Goal: Task Accomplishment & Management: Complete application form

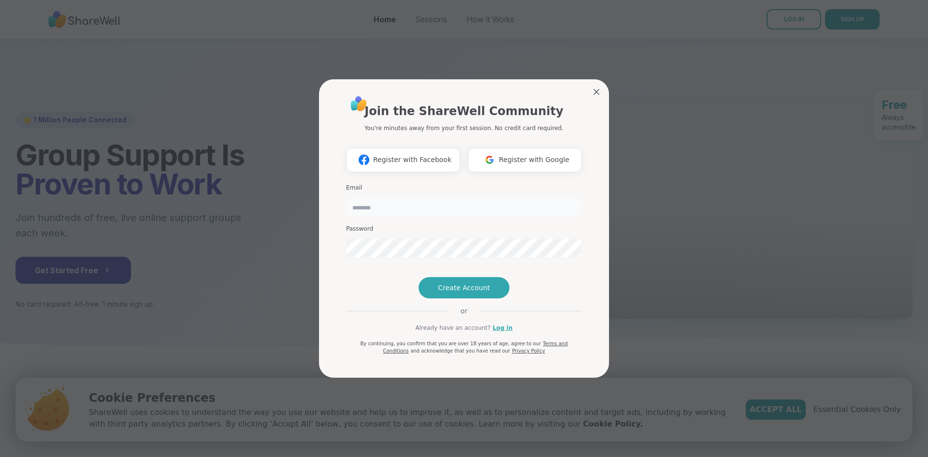
click at [462, 198] on input "email" at bounding box center [464, 207] width 236 height 19
type input "**********"
click at [445, 294] on div "**********" at bounding box center [464, 225] width 236 height 260
click at [258, 248] on div "**********" at bounding box center [464, 228] width 916 height 457
click at [331, 273] on div "**********" at bounding box center [464, 229] width 290 height 298
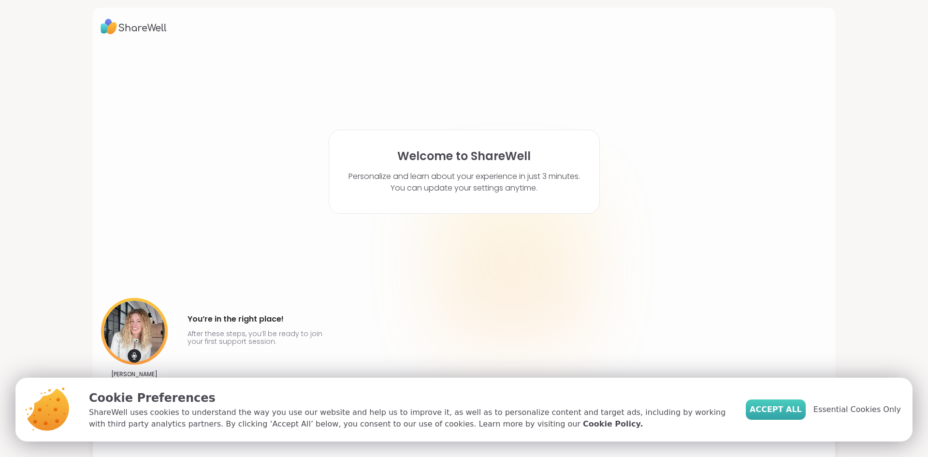
click at [795, 410] on span "Accept All" at bounding box center [775, 409] width 52 height 12
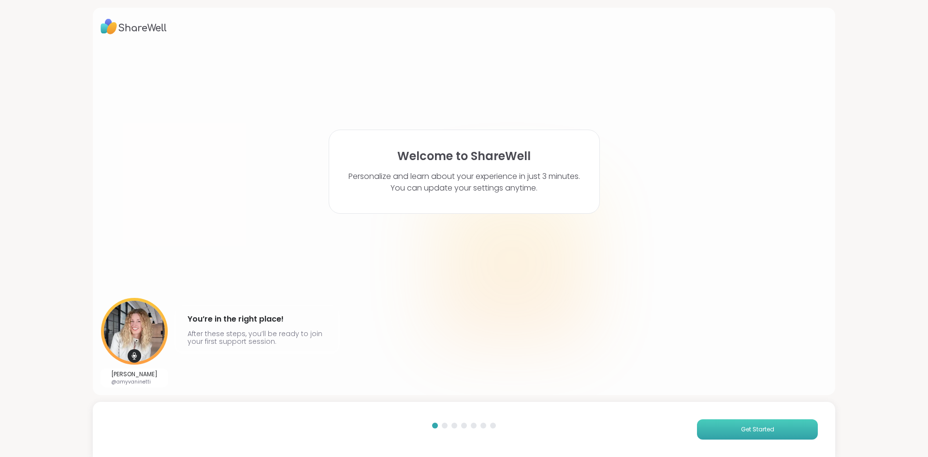
click at [787, 430] on button "Get Started" at bounding box center [757, 429] width 121 height 20
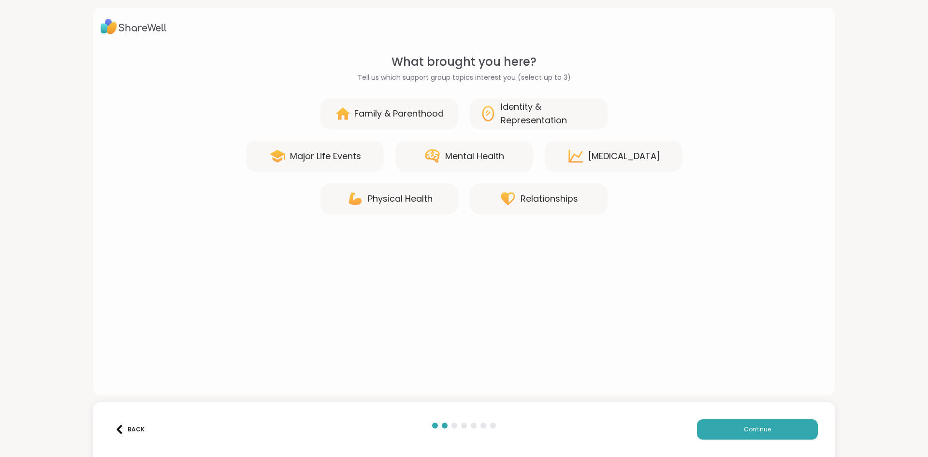
click at [469, 162] on div "Mental Health" at bounding box center [474, 156] width 59 height 14
click at [432, 199] on div "Physical Health" at bounding box center [400, 199] width 65 height 14
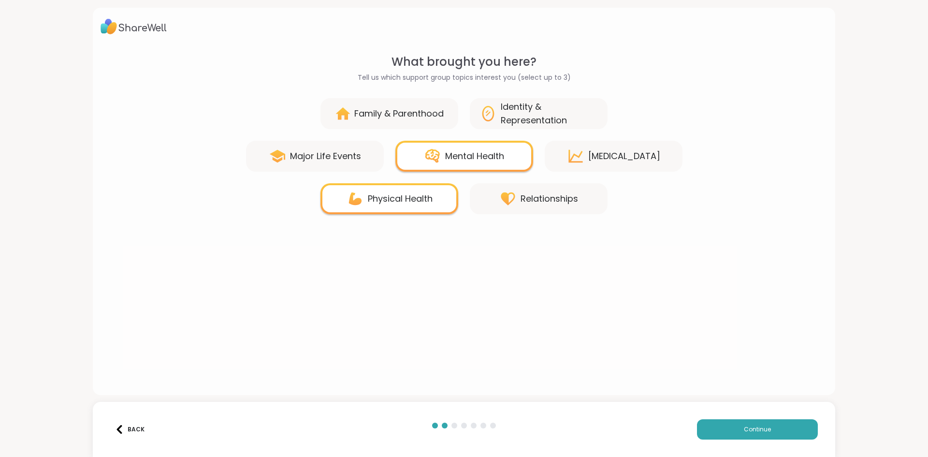
click at [545, 199] on div "Relationships" at bounding box center [548, 199] width 57 height 14
click at [376, 115] on div "Family & Parenthood" at bounding box center [398, 114] width 89 height 14
click at [389, 110] on div "Family & Parenthood" at bounding box center [398, 114] width 89 height 14
click at [413, 122] on div "Family & Parenthood" at bounding box center [389, 113] width 138 height 31
click at [482, 149] on div "Mental Health" at bounding box center [474, 156] width 59 height 14
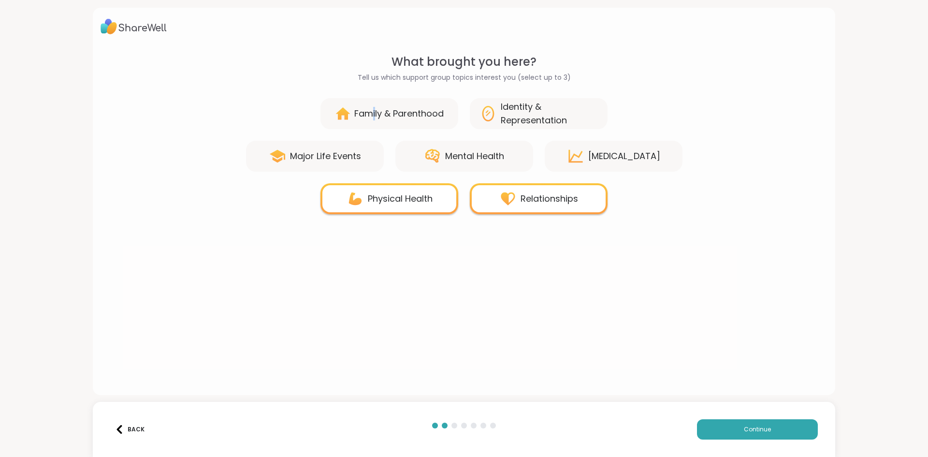
click at [373, 103] on div "Family & Parenthood" at bounding box center [389, 113] width 138 height 31
click at [337, 141] on div "Major Life Events" at bounding box center [315, 156] width 138 height 31
click at [337, 147] on div "Major Life Events" at bounding box center [315, 156] width 138 height 31
click at [426, 155] on icon at bounding box center [432, 156] width 14 height 14
click at [563, 188] on div "Relationships" at bounding box center [539, 198] width 138 height 31
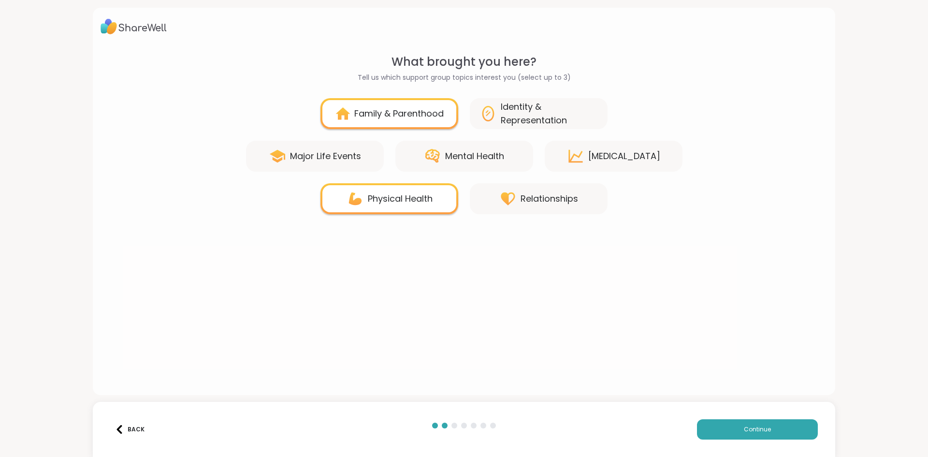
click at [361, 158] on div "Major Life Events" at bounding box center [315, 156] width 138 height 31
click at [722, 431] on button "Continue" at bounding box center [757, 429] width 121 height 20
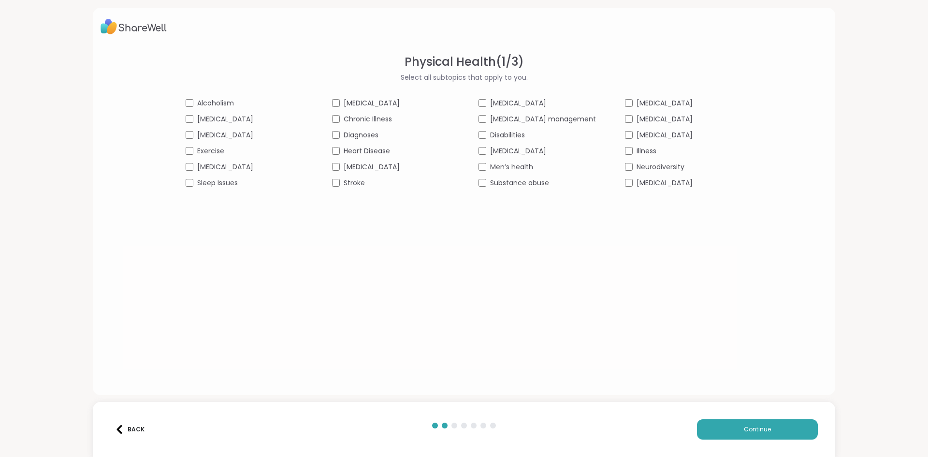
click at [221, 149] on div "Exercise" at bounding box center [244, 151] width 117 height 10
click at [754, 436] on button "Continue" at bounding box center [757, 429] width 121 height 20
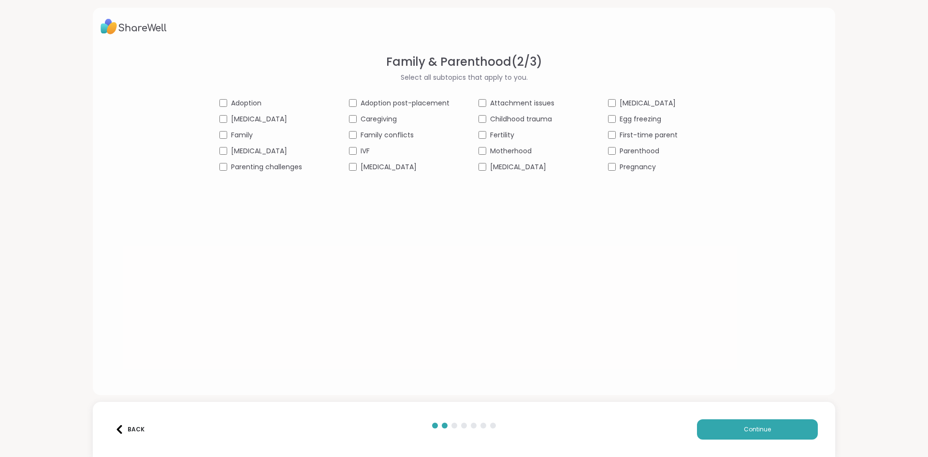
click at [608, 144] on div "Adoption Adoption post-placement Attachment issues [MEDICAL_DATA] [MEDICAL_DATA…" at bounding box center [463, 135] width 489 height 74
click at [756, 432] on span "Continue" at bounding box center [757, 429] width 27 height 9
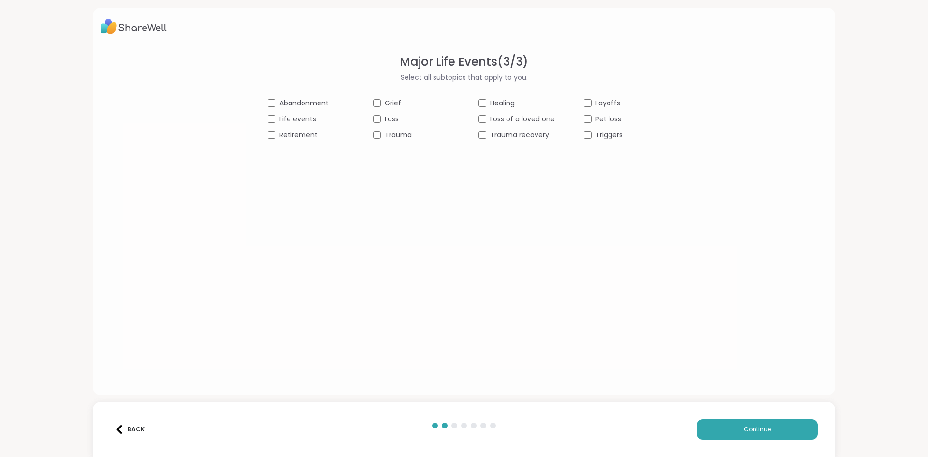
click at [124, 426] on div "Back" at bounding box center [129, 429] width 29 height 9
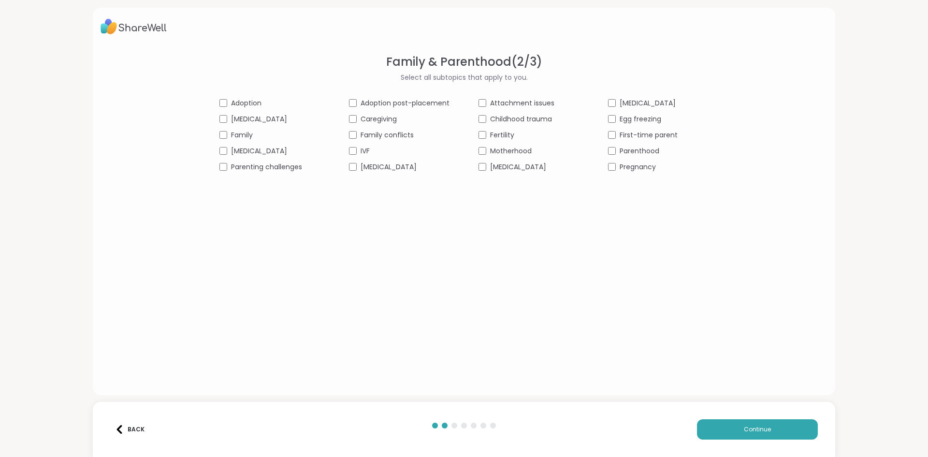
click at [124, 426] on div "Back" at bounding box center [129, 429] width 29 height 9
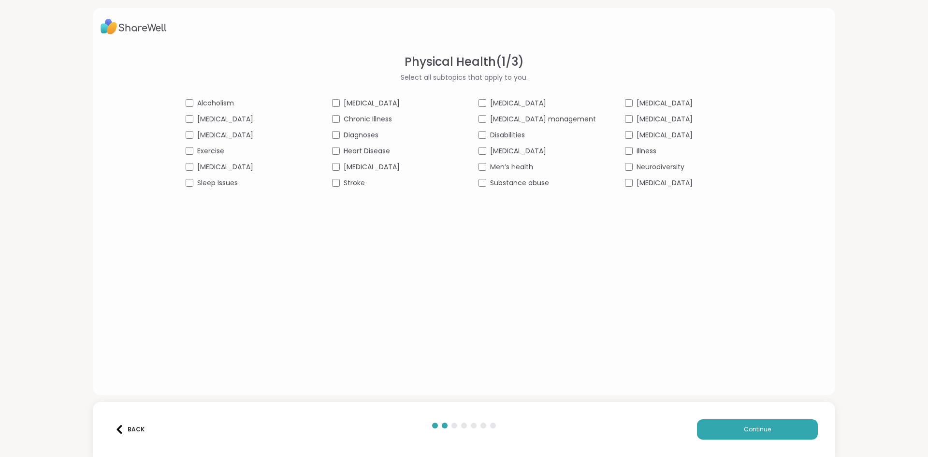
click at [124, 426] on div "Back" at bounding box center [129, 429] width 29 height 9
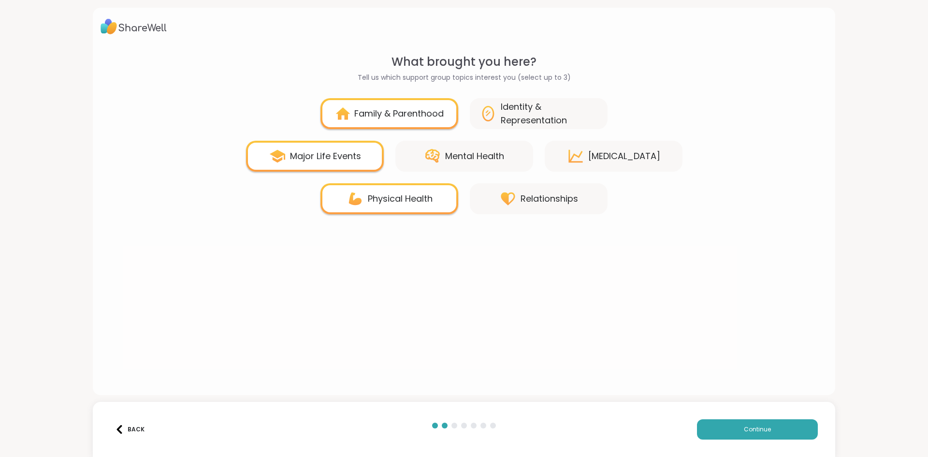
click at [361, 161] on div "Major Life Events" at bounding box center [315, 156] width 138 height 31
click at [455, 159] on div "Mental Health" at bounding box center [474, 156] width 59 height 14
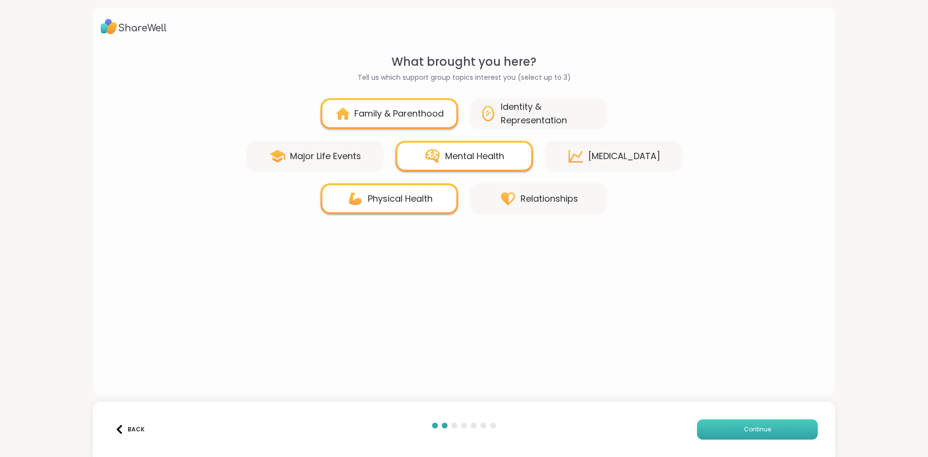
drag, startPoint x: 724, startPoint y: 441, endPoint x: 724, endPoint y: 435, distance: 6.3
click at [724, 439] on div "Back Continue" at bounding box center [464, 429] width 742 height 55
click at [724, 430] on button "Continue" at bounding box center [757, 429] width 121 height 20
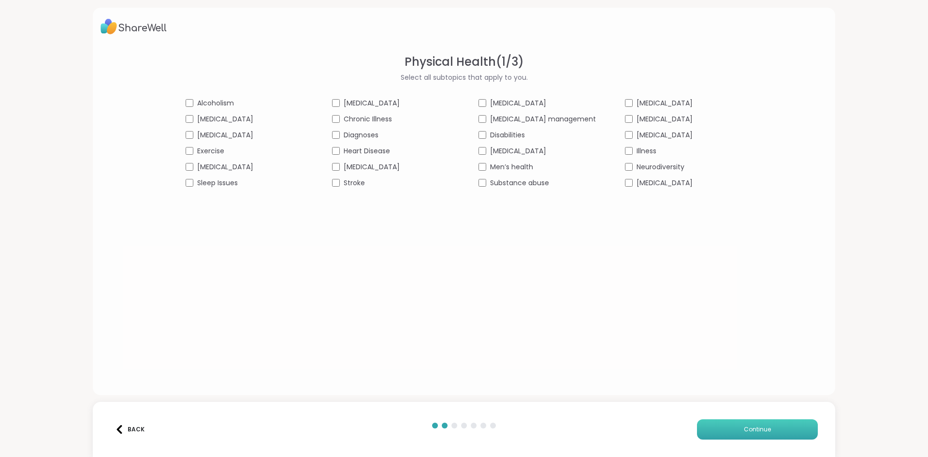
click at [722, 427] on button "Continue" at bounding box center [757, 429] width 121 height 20
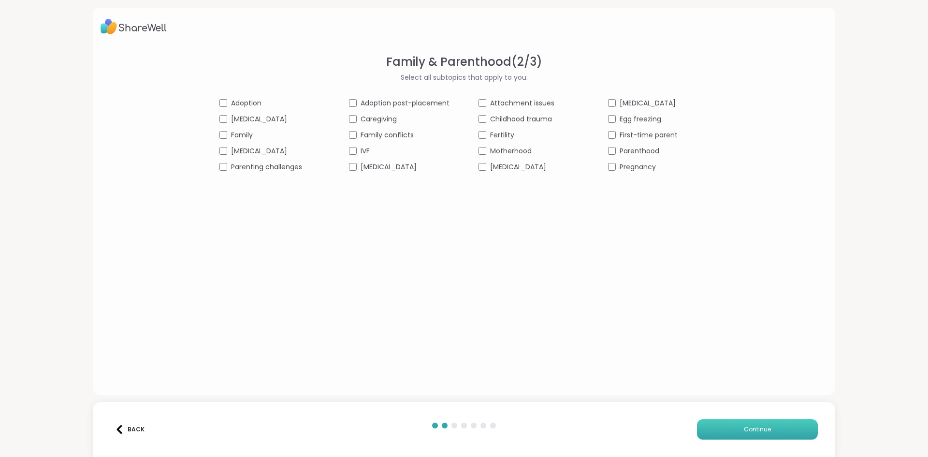
click at [722, 427] on button "Continue" at bounding box center [757, 429] width 121 height 20
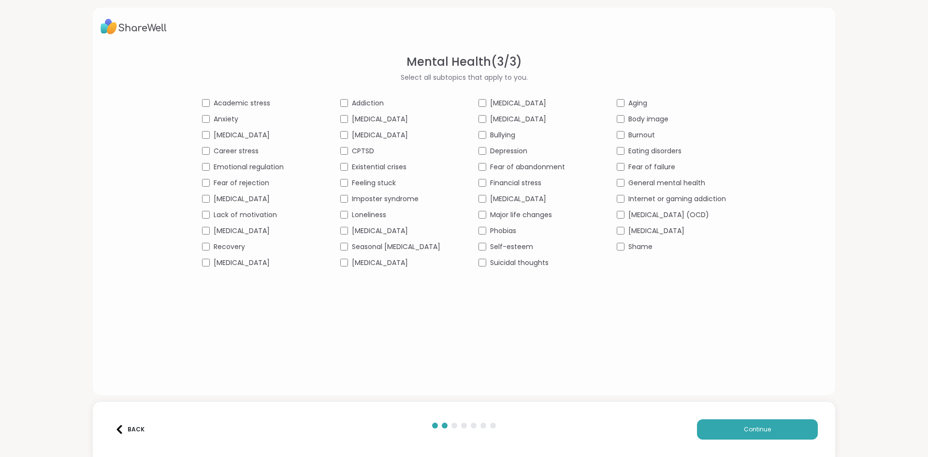
click at [202, 242] on div "Recovery" at bounding box center [256, 247] width 109 height 10
click at [752, 428] on span "Continue" at bounding box center [757, 429] width 27 height 9
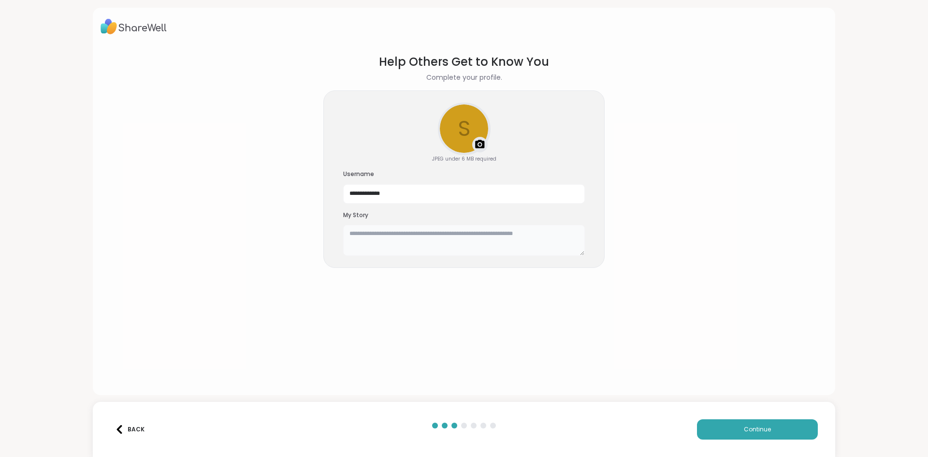
click at [488, 230] on textarea at bounding box center [464, 240] width 242 height 31
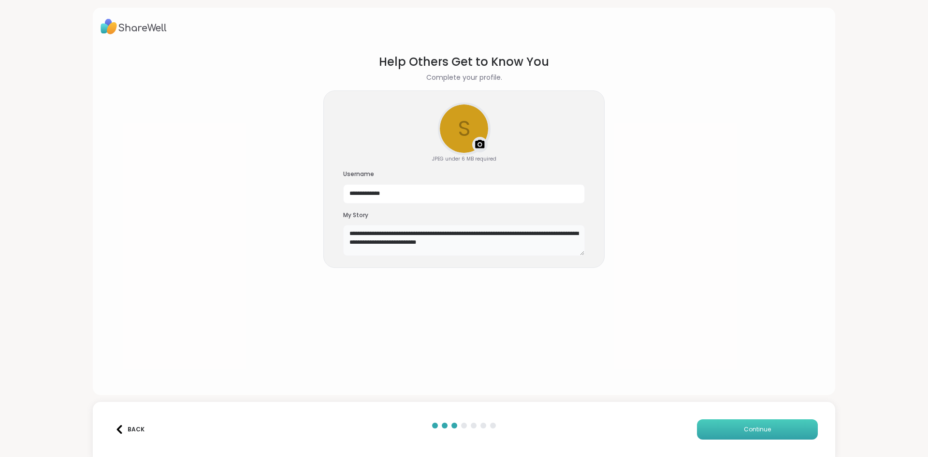
type textarea "**********"
click at [729, 426] on button "Continue" at bounding box center [757, 429] width 121 height 20
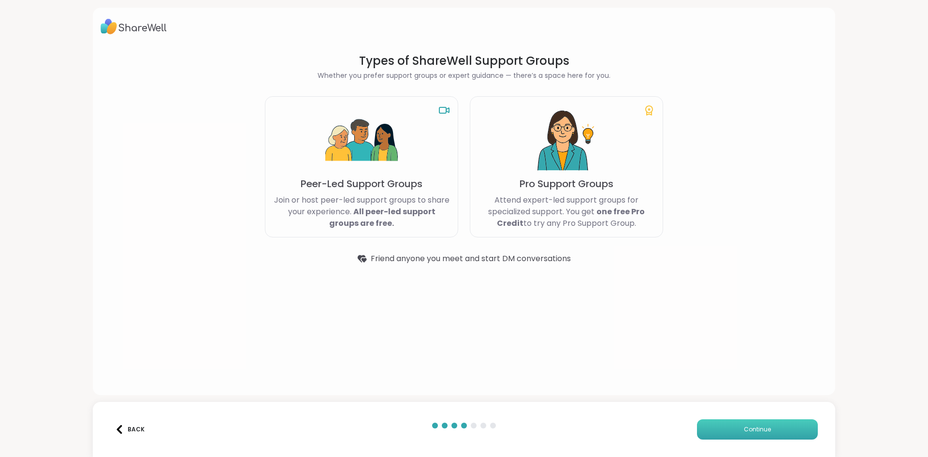
click at [729, 426] on button "Continue" at bounding box center [757, 429] width 121 height 20
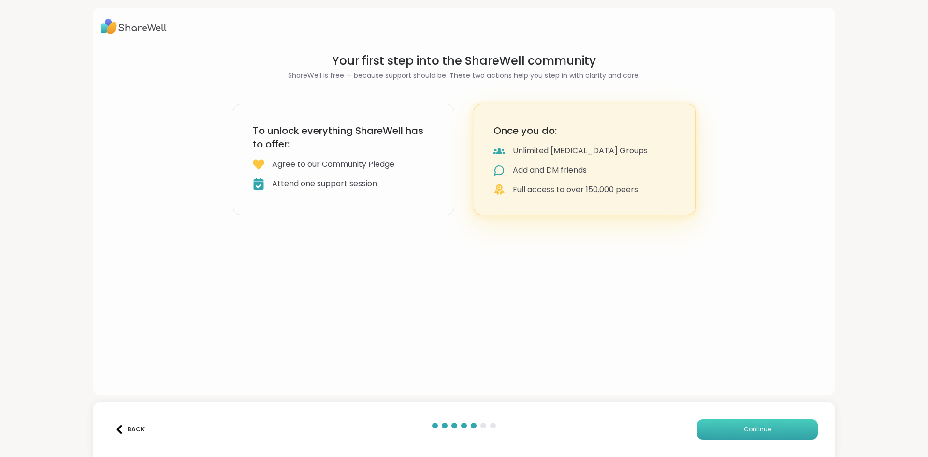
click at [729, 426] on button "Continue" at bounding box center [757, 429] width 121 height 20
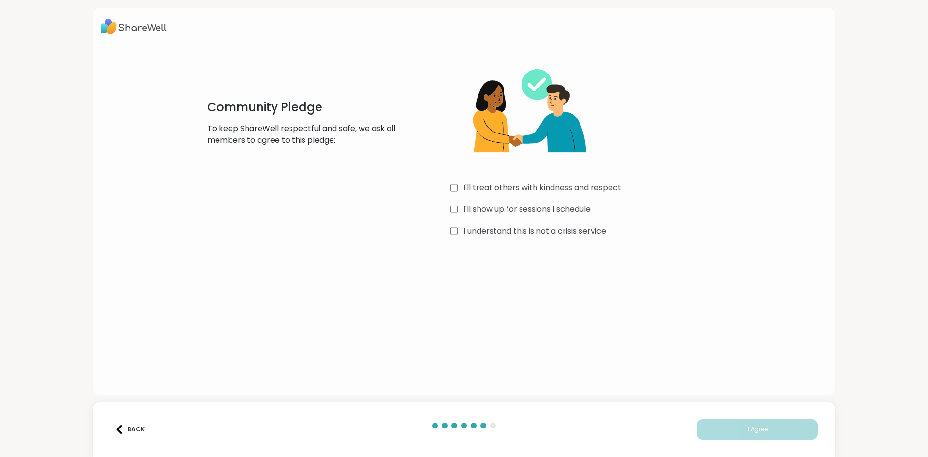
click at [555, 228] on label "I understand this is not a crisis service" at bounding box center [534, 231] width 143 height 12
click at [528, 203] on label "I'll show up for sessions I schedule" at bounding box center [526, 209] width 127 height 12
click at [526, 187] on label "I'll treat others with kindness and respect" at bounding box center [542, 188] width 158 height 12
click at [733, 437] on button "I Agree" at bounding box center [757, 429] width 121 height 20
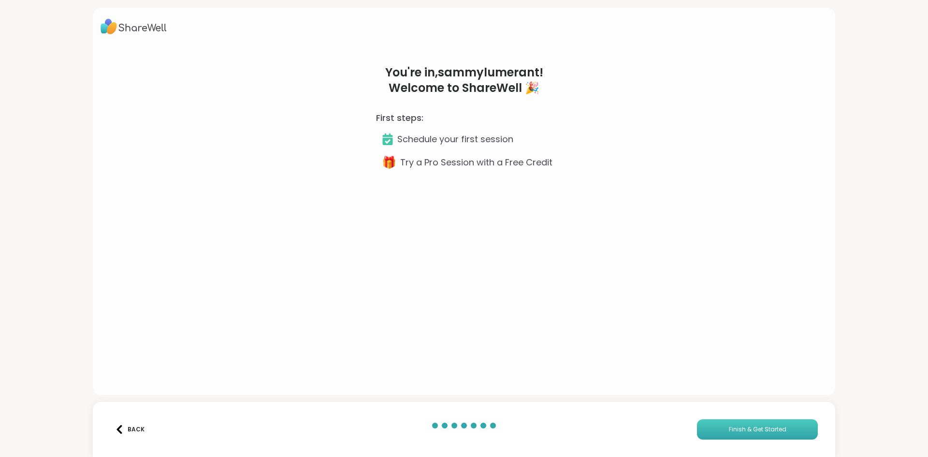
click at [733, 437] on button "Finish & Get Started" at bounding box center [757, 429] width 121 height 20
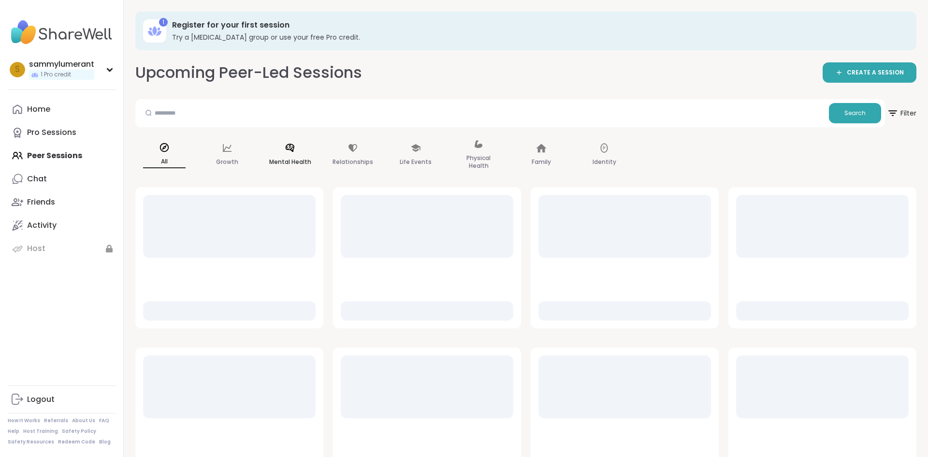
click at [294, 147] on icon at bounding box center [290, 148] width 9 height 8
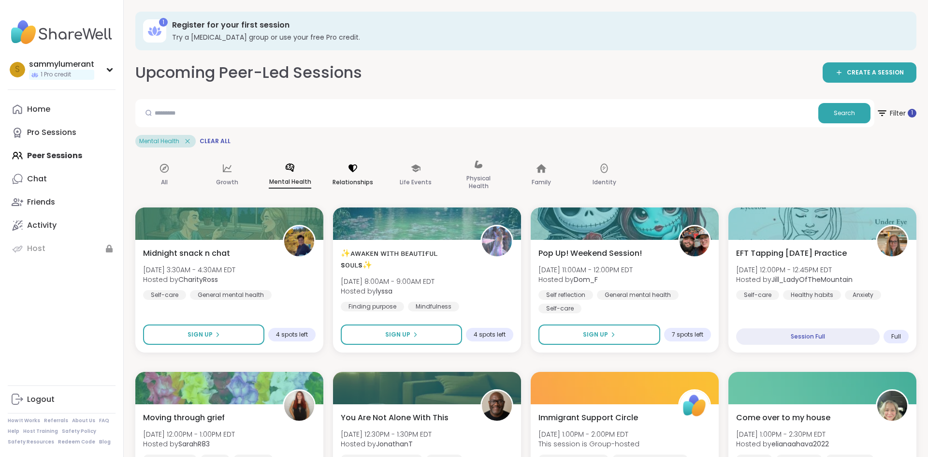
click at [357, 169] on icon at bounding box center [352, 168] width 11 height 11
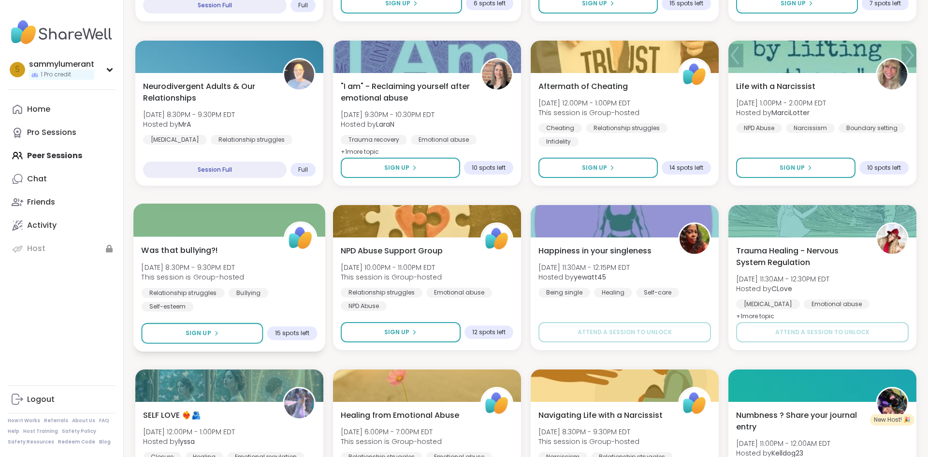
scroll to position [552, 0]
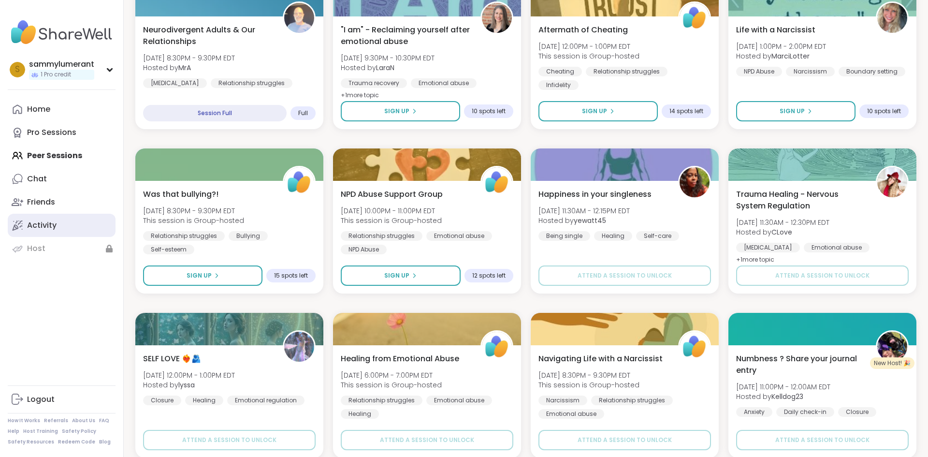
click at [38, 230] on link "Activity" at bounding box center [62, 225] width 108 height 23
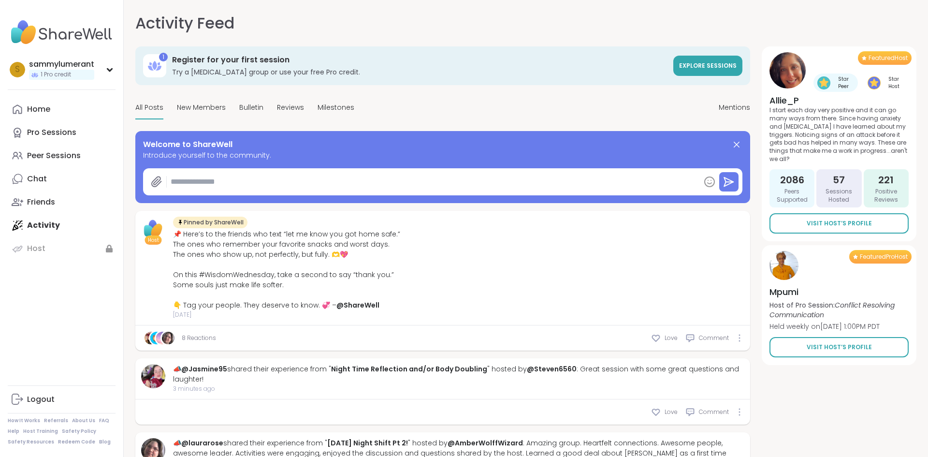
type textarea "*"
